Goal: Use online tool/utility: Utilize a website feature to perform a specific function

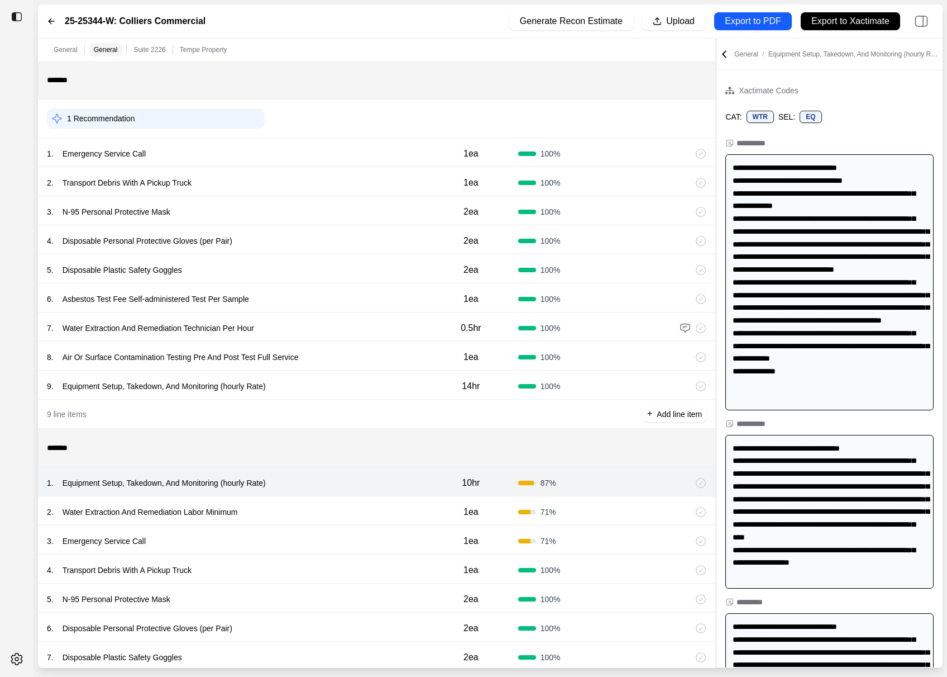
scroll to position [1304, 0]
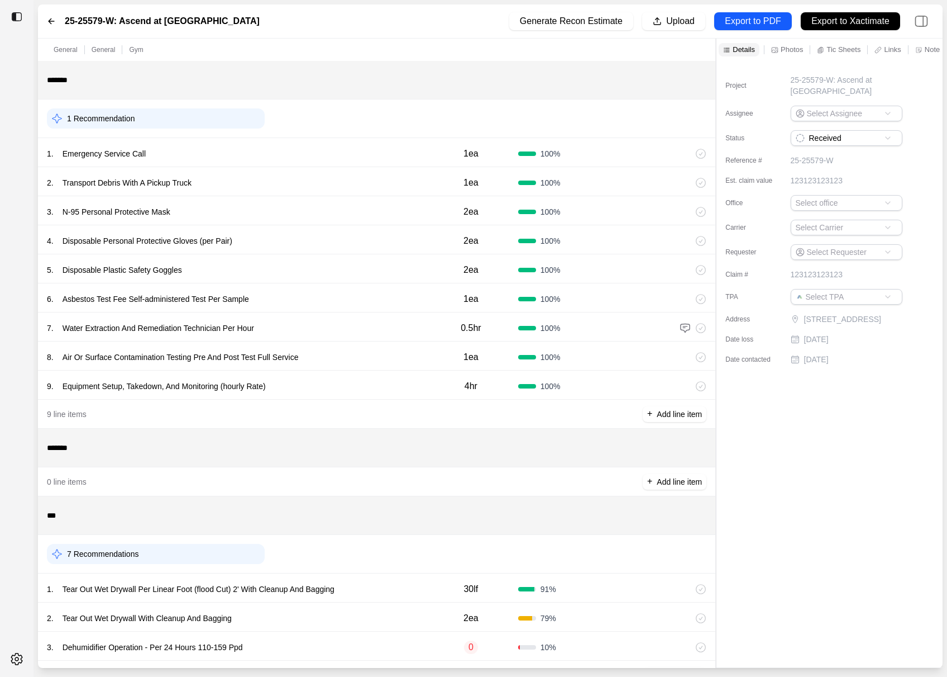
scroll to position [39, 0]
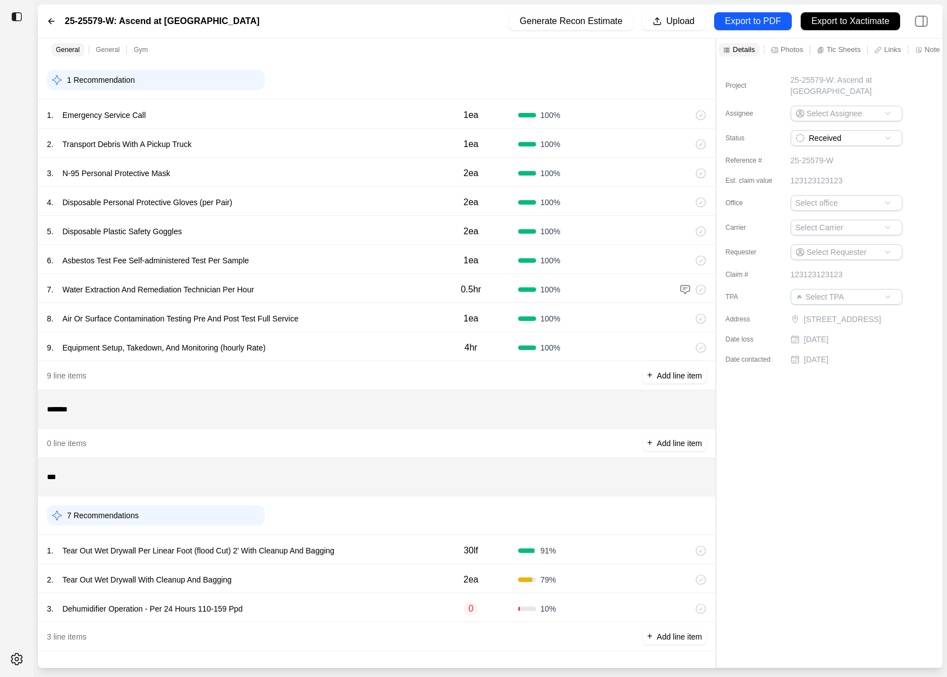
click at [405, 550] on div "1 . Tear Out Wet Drywall Per Linear Foot (flood Cut) 2' With Cleanup And Bagging" at bounding box center [235, 550] width 377 height 16
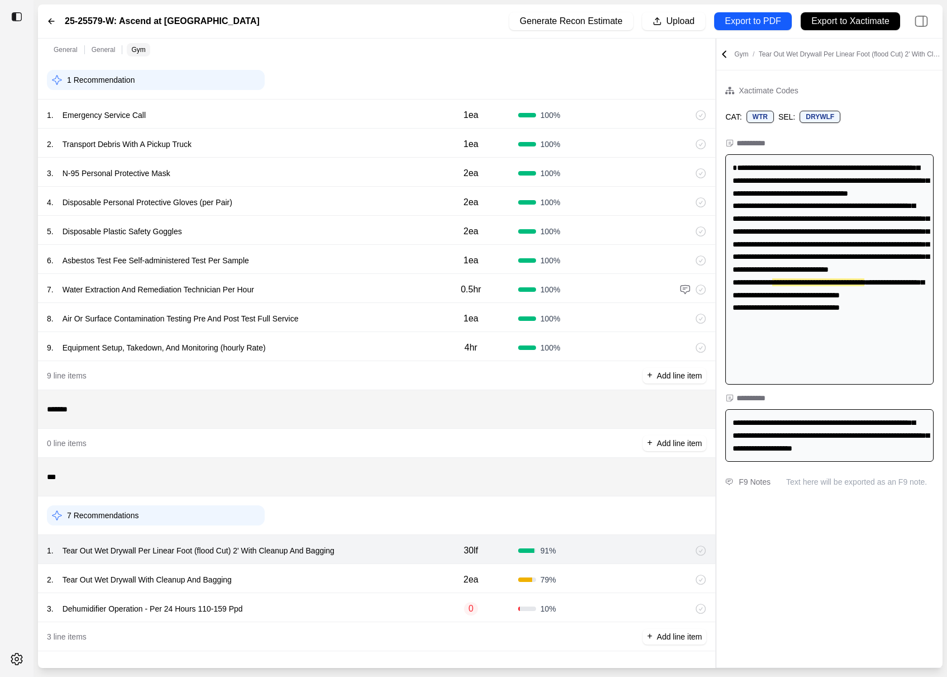
click at [405, 579] on div "2 . Tear Out Wet Drywall With Cleanup And Bagging" at bounding box center [235, 579] width 377 height 16
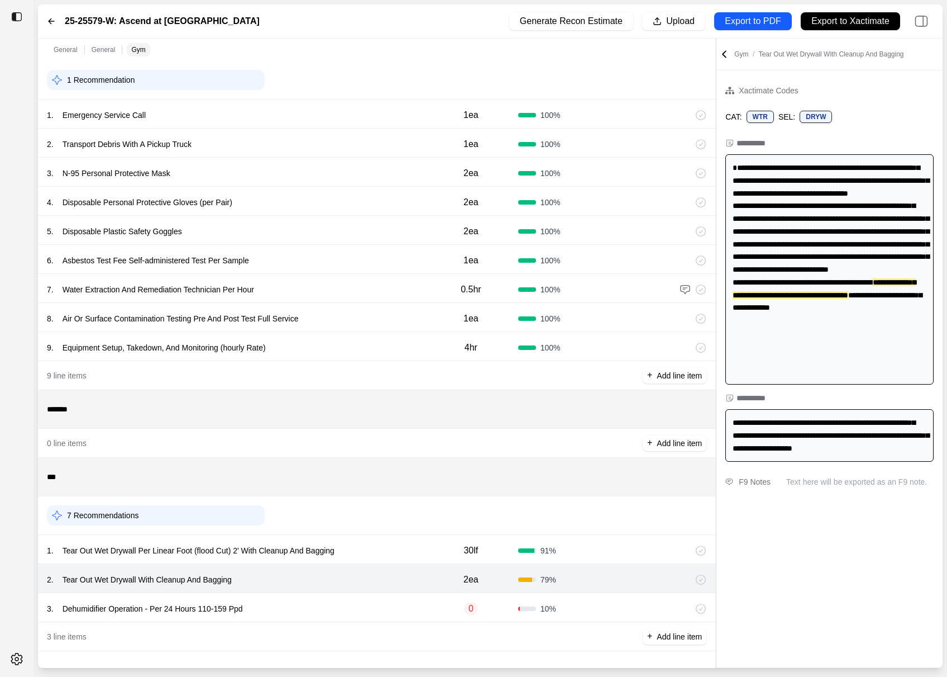
click at [405, 610] on div "3 . Dehumidifier Operation - Per 24 Hours 110-159 Ppd" at bounding box center [235, 609] width 377 height 16
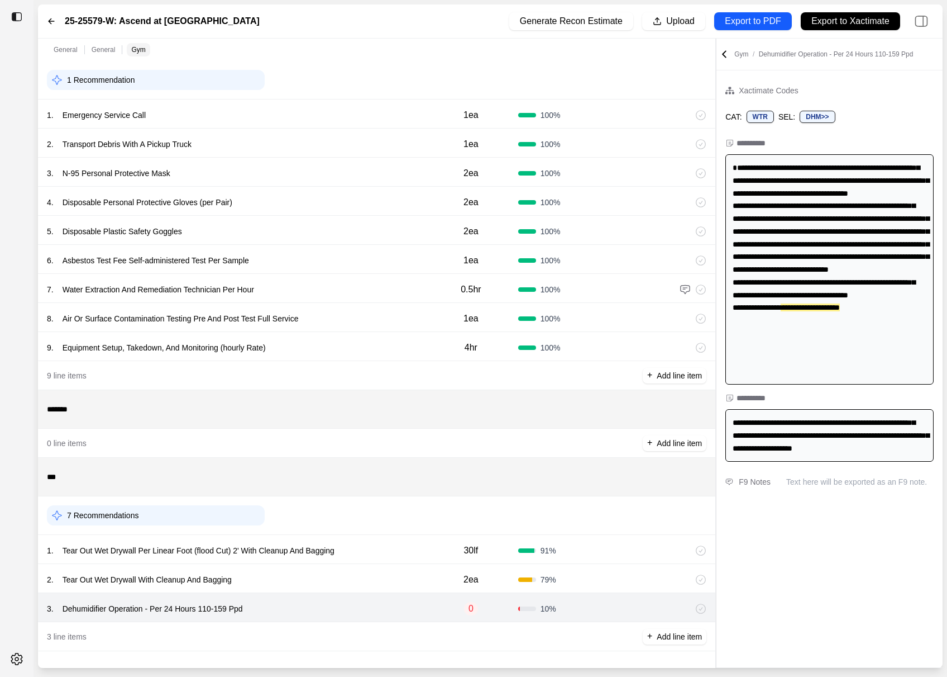
click at [402, 584] on div "2 . Tear Out Wet Drywall With Cleanup And Bagging" at bounding box center [235, 579] width 377 height 16
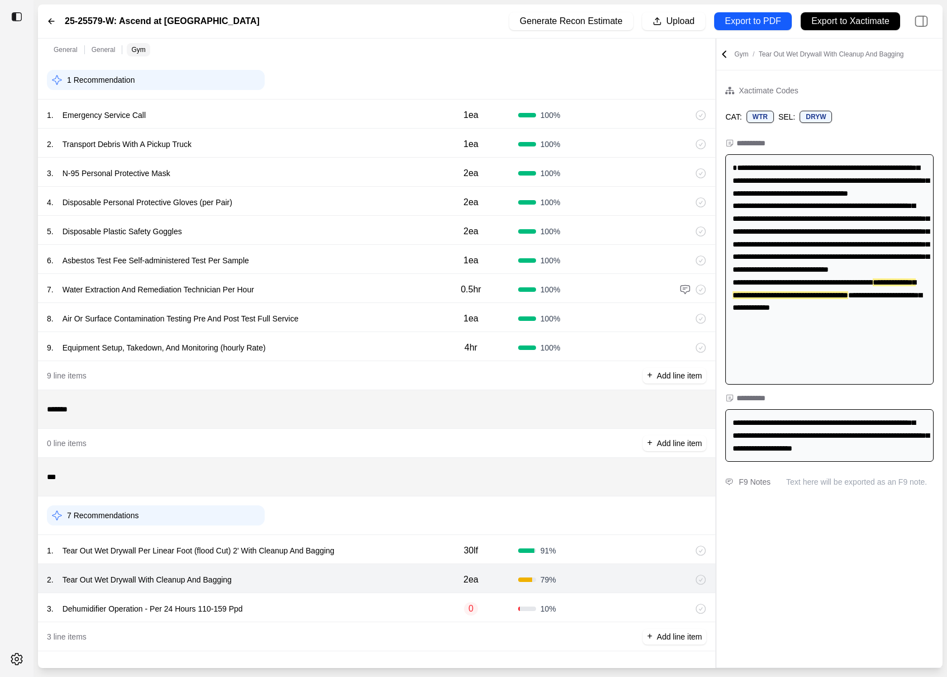
click at [416, 542] on div "1 . Tear Out Wet Drywall Per Linear Foot (flood Cut) 2' With Cleanup And Bagging" at bounding box center [235, 550] width 377 height 16
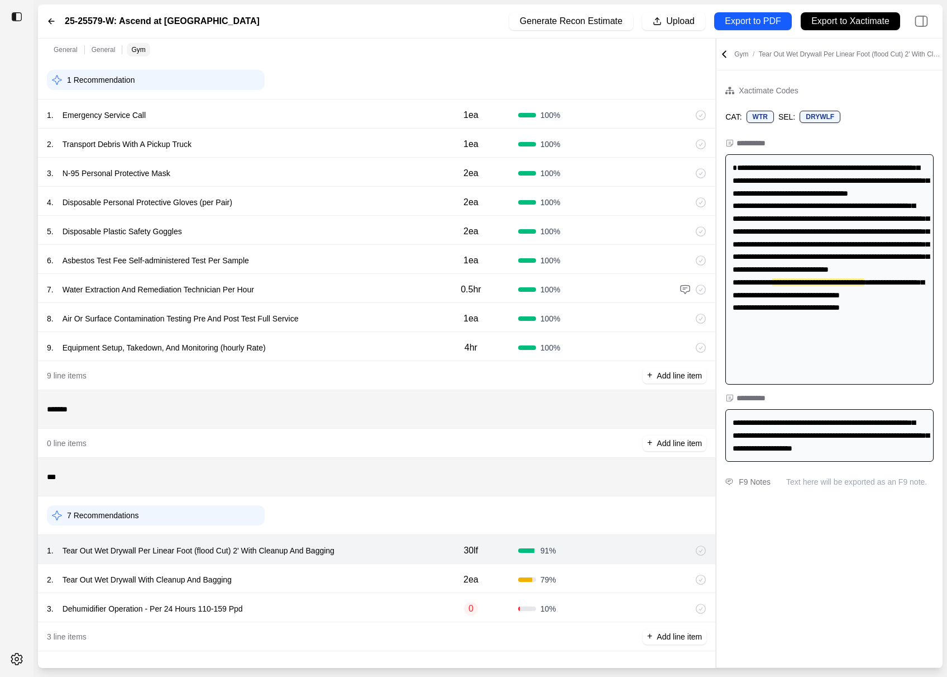
click at [410, 571] on div "2 . Tear Out Wet Drywall With Cleanup And Bagging" at bounding box center [235, 579] width 377 height 16
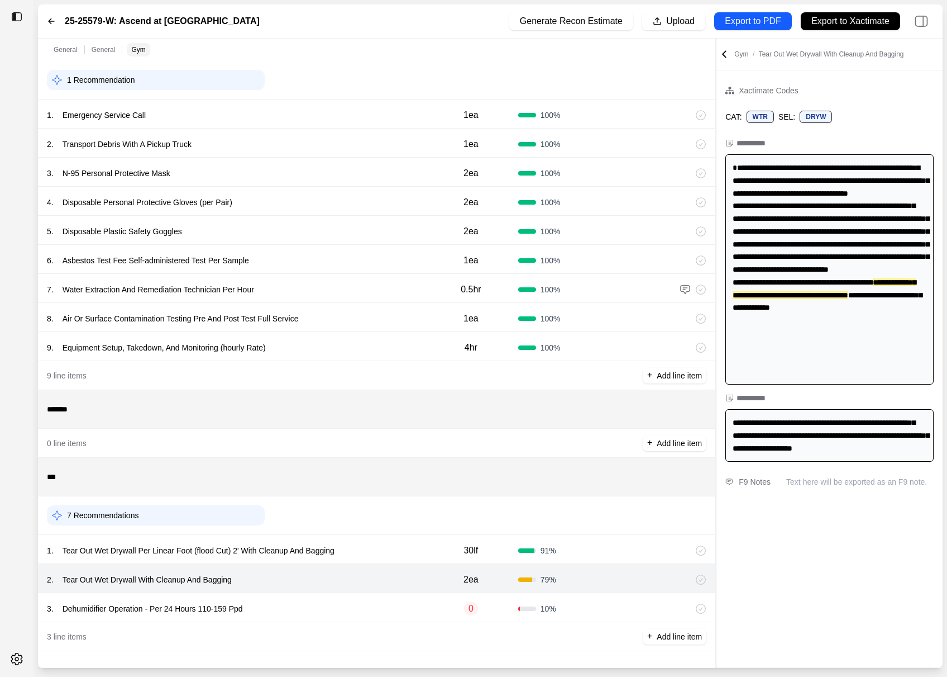
click at [410, 593] on div "3 . Dehumidifier Operation - Per 24 Hours 110-159 Ppd 0 10 %" at bounding box center [377, 607] width 678 height 29
